Goal: Task Accomplishment & Management: Manage account settings

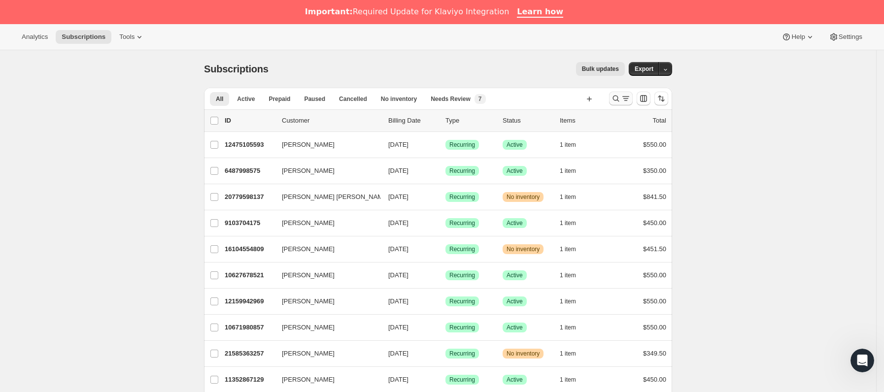
click at [627, 96] on icon "Buscar y filtrar resultados" at bounding box center [626, 99] width 10 height 10
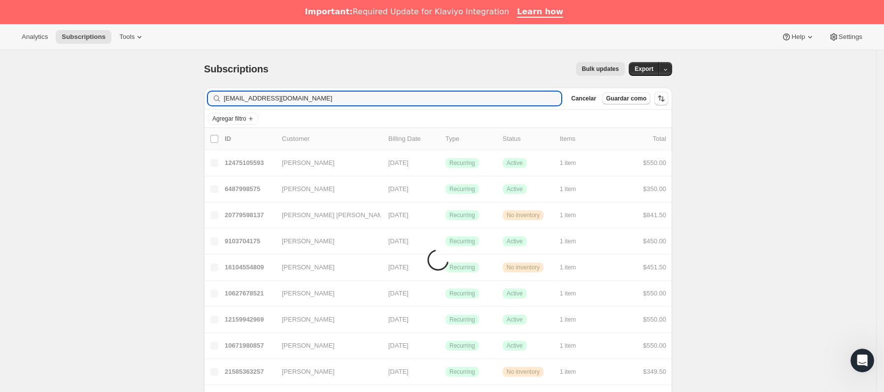
type input "[EMAIL_ADDRESS][DOMAIN_NAME]"
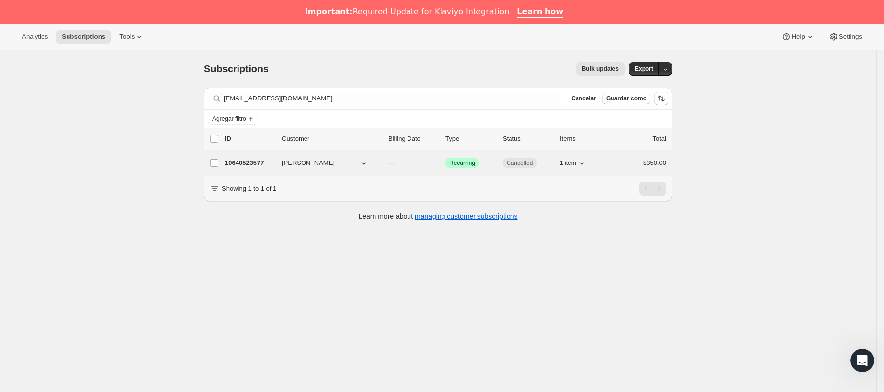
click at [324, 168] on button "[PERSON_NAME]" at bounding box center [325, 163] width 99 height 16
click at [310, 163] on span "[PERSON_NAME]" at bounding box center [308, 163] width 53 height 10
click at [272, 165] on p "10640523577" at bounding box center [249, 163] width 49 height 10
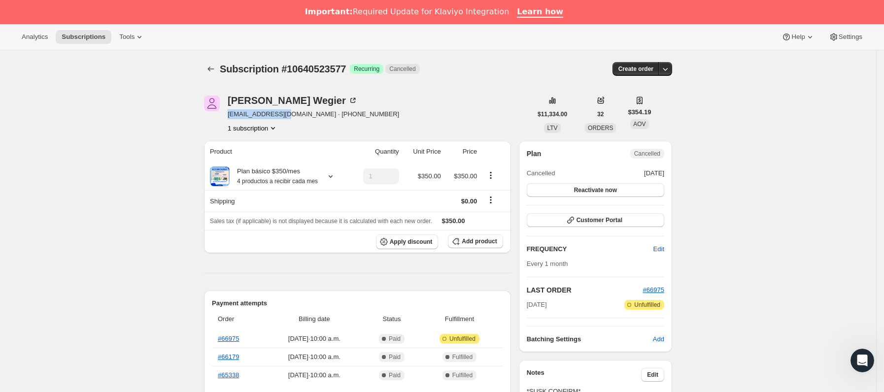
drag, startPoint x: 231, startPoint y: 118, endPoint x: 287, endPoint y: 117, distance: 56.2
click at [287, 117] on span "[EMAIL_ADDRESS][DOMAIN_NAME] · [PHONE_NUMBER]" at bounding box center [313, 114] width 171 height 10
copy span "[EMAIL_ADDRESS][DOMAIN_NAME]"
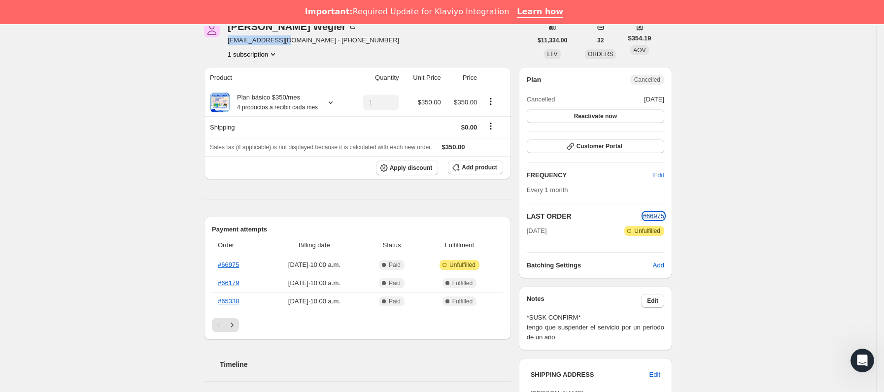
click at [659, 213] on span "#66975" at bounding box center [653, 215] width 21 height 7
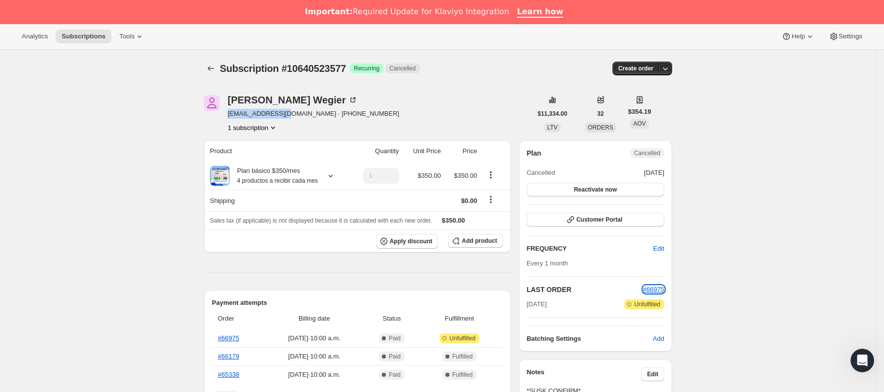
scroll to position [0, 0]
click at [211, 66] on icon "Subscriptions" at bounding box center [211, 69] width 10 height 10
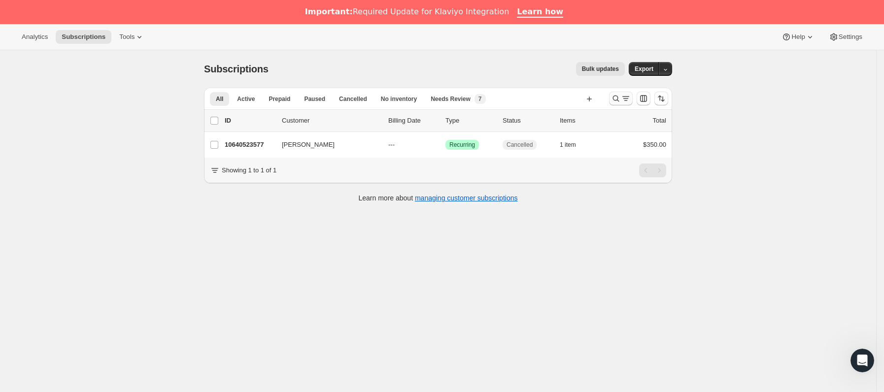
click at [621, 100] on icon "Buscar y filtrar resultados" at bounding box center [616, 99] width 10 height 10
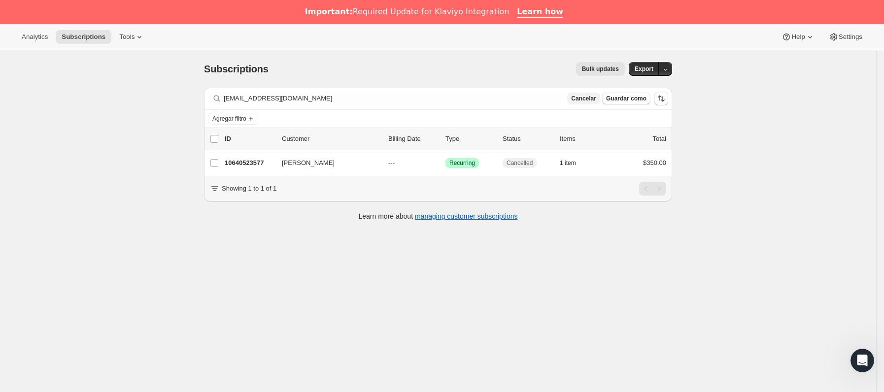
click at [596, 102] on span "Cancelar" at bounding box center [583, 99] width 25 height 8
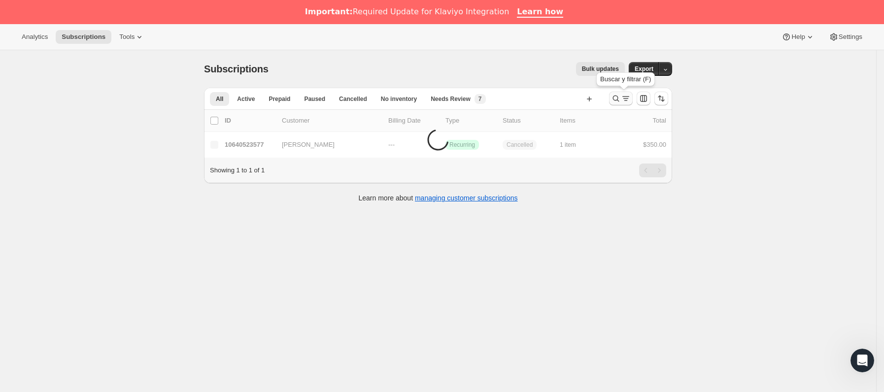
click at [627, 97] on icon "Buscar y filtrar resultados" at bounding box center [626, 99] width 10 height 10
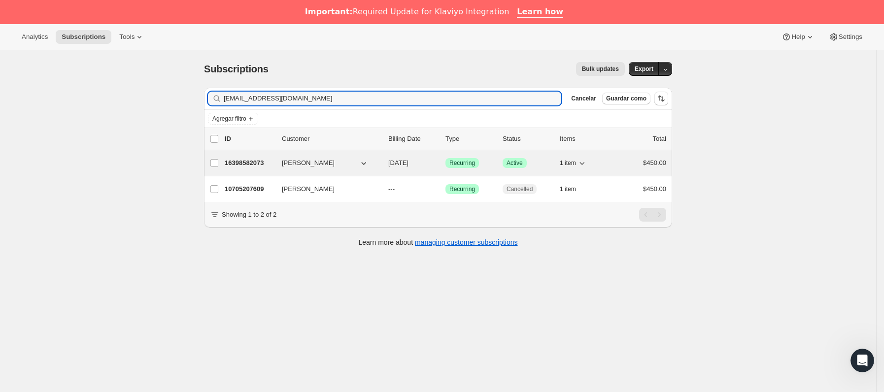
type input "[EMAIL_ADDRESS][DOMAIN_NAME]"
click at [274, 163] on p "16398582073" at bounding box center [249, 163] width 49 height 10
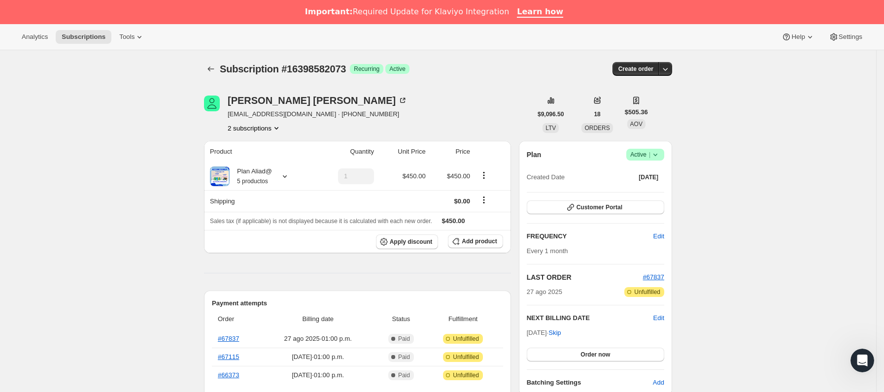
click at [660, 155] on icon at bounding box center [655, 155] width 10 height 10
click at [651, 188] on span "Cancel subscription" at bounding box center [650, 190] width 56 height 7
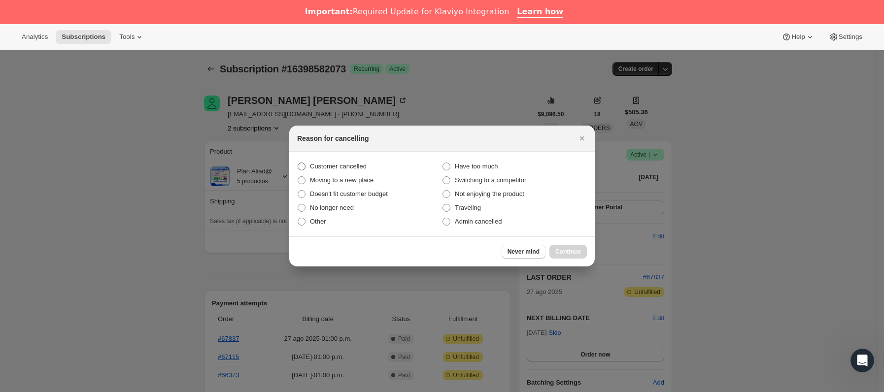
click at [351, 166] on span "Customer cancelled" at bounding box center [338, 166] width 57 height 7
click at [298, 163] on input "Customer cancelled" at bounding box center [298, 163] width 0 height 0
radio input "true"
click at [556, 254] on button "Continue" at bounding box center [567, 252] width 37 height 14
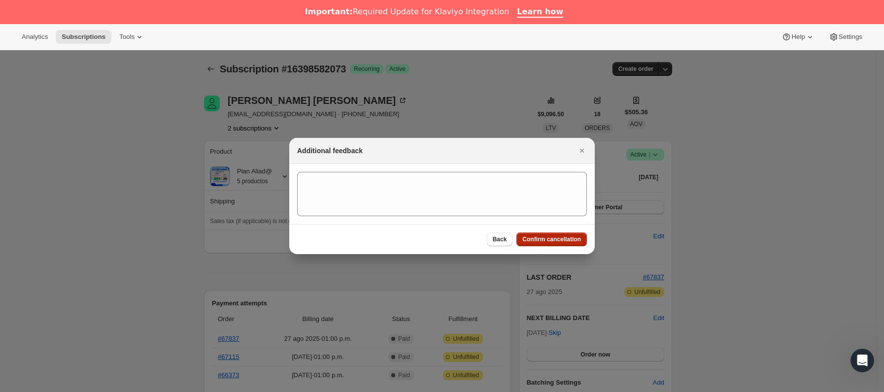
click at [558, 246] on button "Confirm cancellation" at bounding box center [551, 239] width 70 height 14
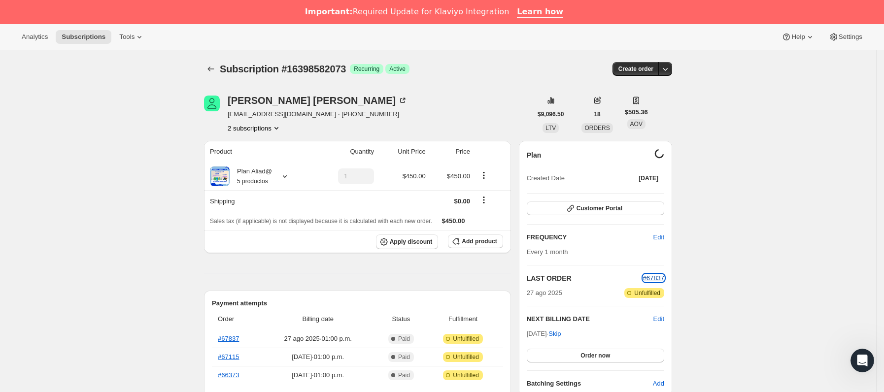
click at [657, 277] on span "#67837" at bounding box center [653, 277] width 21 height 7
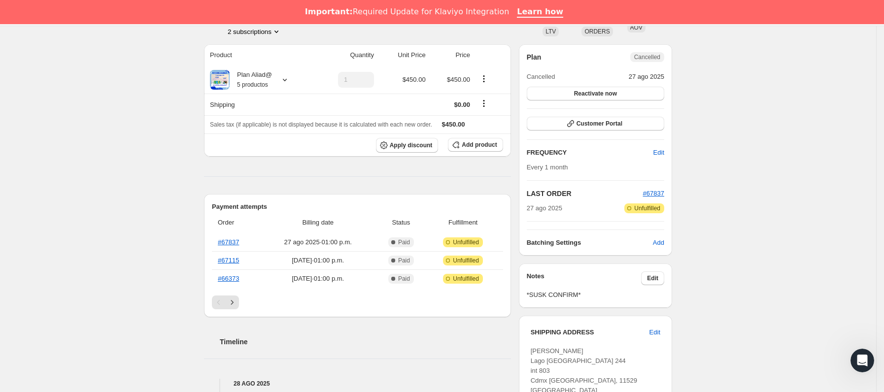
scroll to position [300, 0]
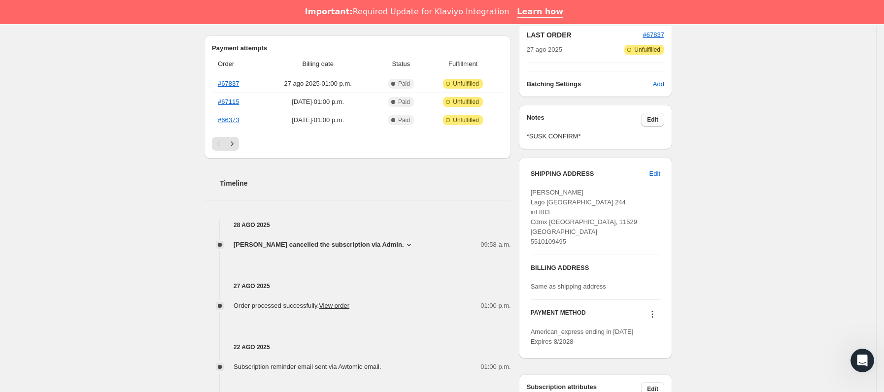
click at [650, 125] on button "Edit" at bounding box center [652, 120] width 23 height 14
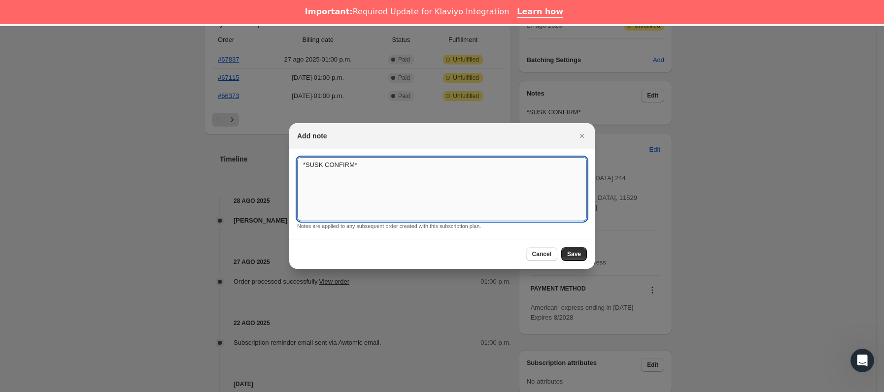
click at [442, 179] on textarea "*SUSK CONFIRM*" at bounding box center [442, 189] width 290 height 64
type textarea "*SUSK CONFIRM* mucho producto"
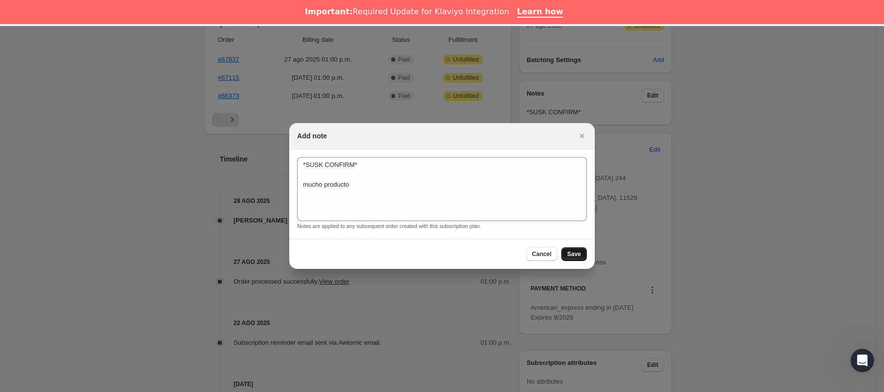
click at [573, 256] on span "Save" at bounding box center [574, 254] width 14 height 8
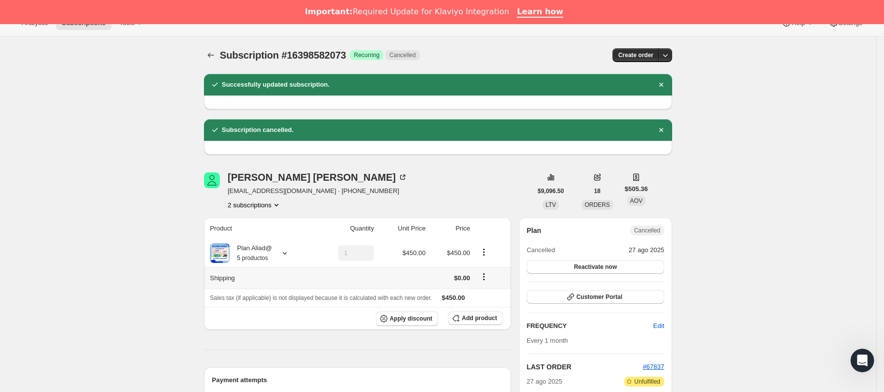
scroll to position [5, 0]
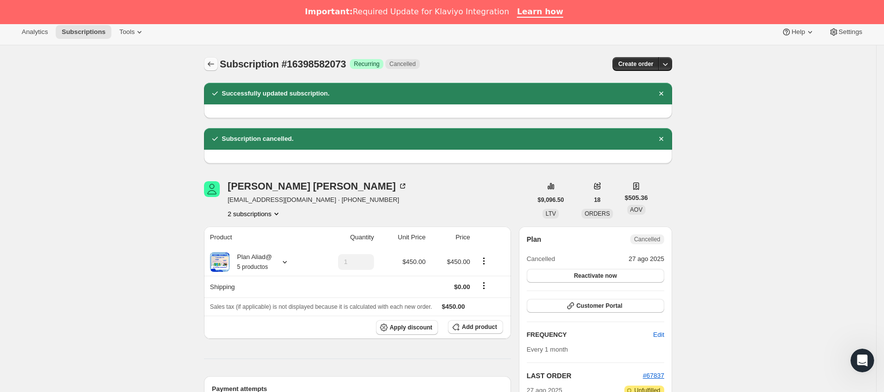
click at [212, 62] on icon "Subscriptions" at bounding box center [211, 64] width 10 height 10
